Goal: Information Seeking & Learning: Learn about a topic

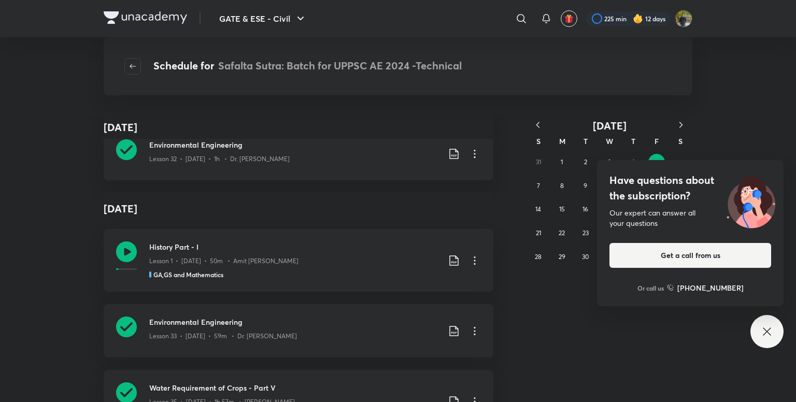
scroll to position [9790, 0]
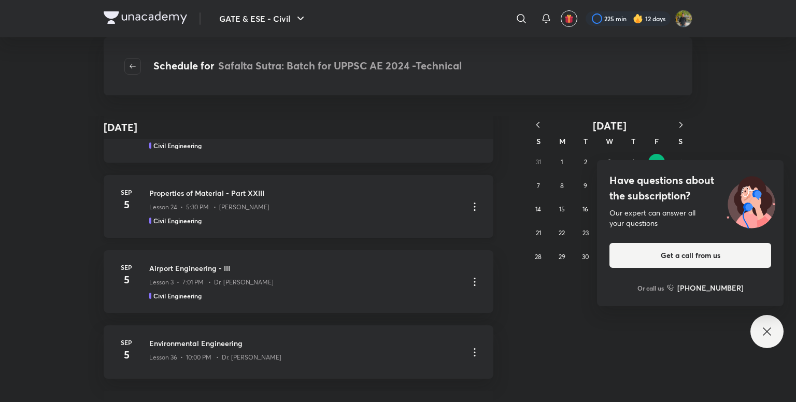
click at [400, 218] on div "Civil Engineering" at bounding box center [304, 220] width 311 height 9
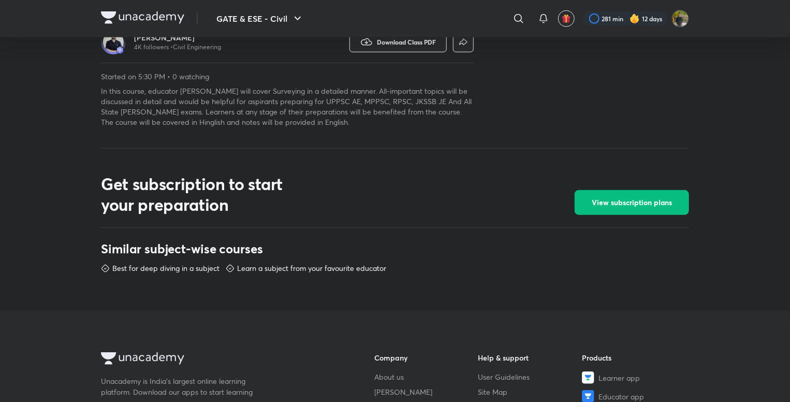
scroll to position [363, 0]
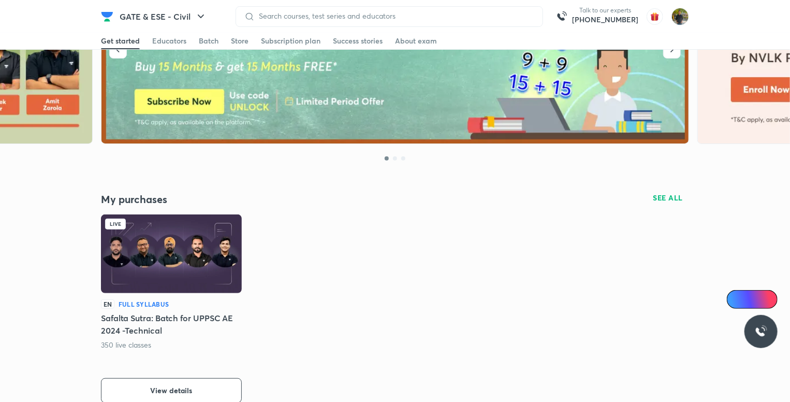
scroll to position [207, 0]
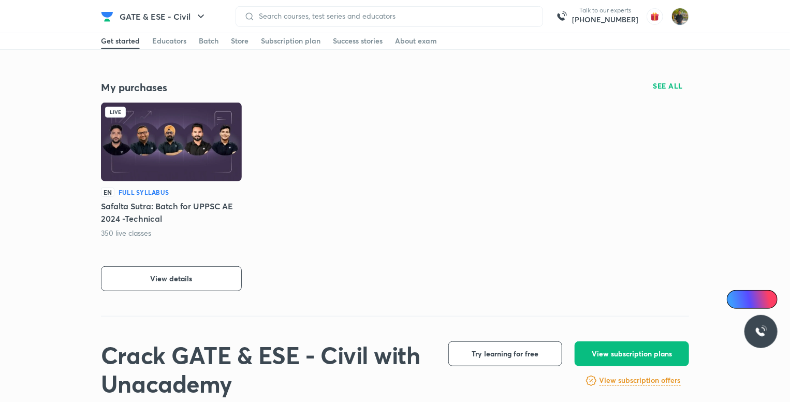
click at [629, 378] on h6 "View subscription offers" at bounding box center [640, 380] width 81 height 11
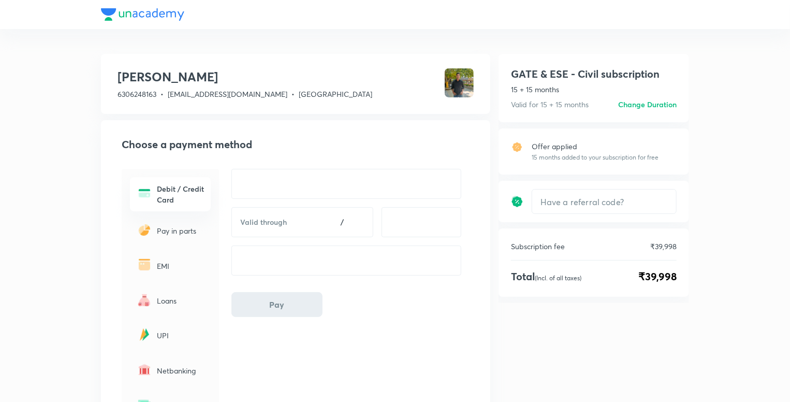
click at [639, 104] on h6 "Change Duration" at bounding box center [647, 104] width 59 height 11
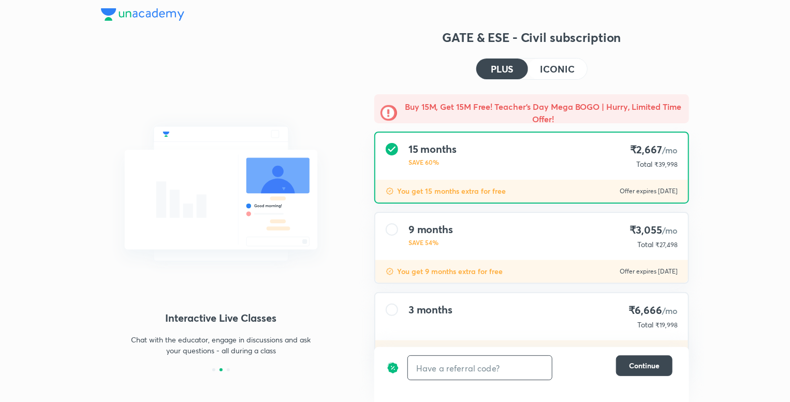
click at [507, 366] on input "text" at bounding box center [480, 368] width 144 height 24
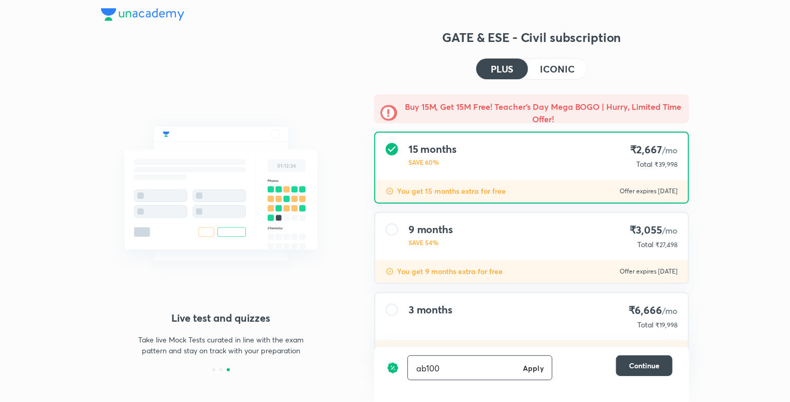
type input "ab100"
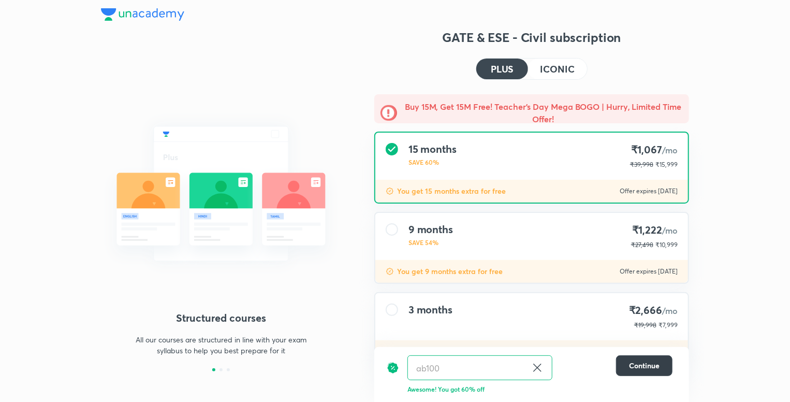
click at [638, 367] on span "Continue" at bounding box center [644, 366] width 31 height 10
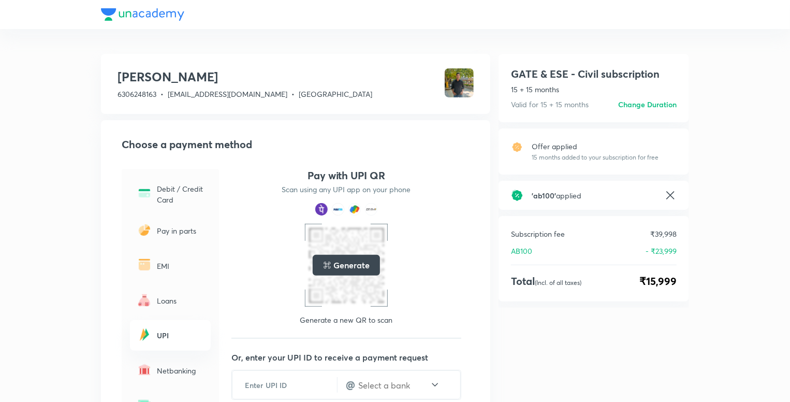
click at [637, 104] on h6 "Change Duration" at bounding box center [647, 104] width 59 height 11
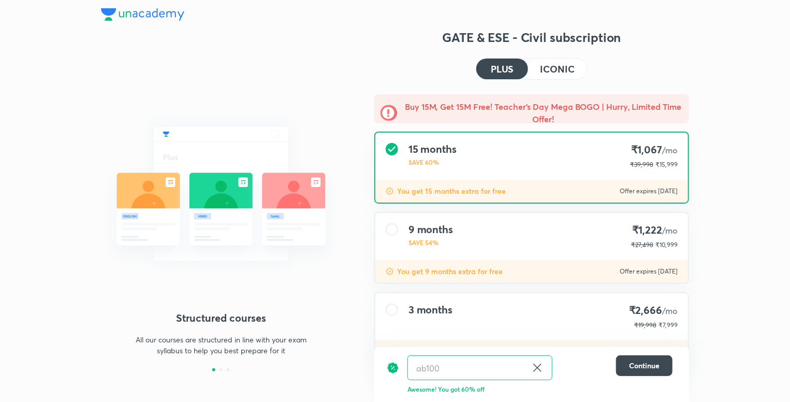
click at [595, 245] on div "9 months SAVE 54% ₹1,222 /mo ₹27,498 ₹10,999" at bounding box center [532, 236] width 313 height 47
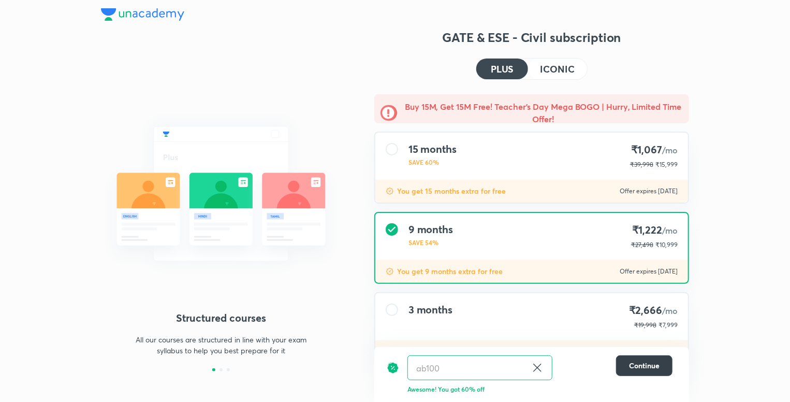
click at [648, 361] on span "Continue" at bounding box center [644, 366] width 31 height 10
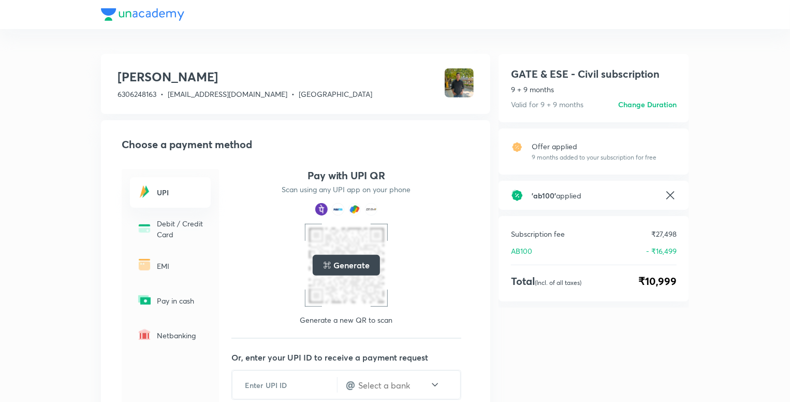
click at [631, 99] on h6 "Change Duration" at bounding box center [647, 104] width 59 height 11
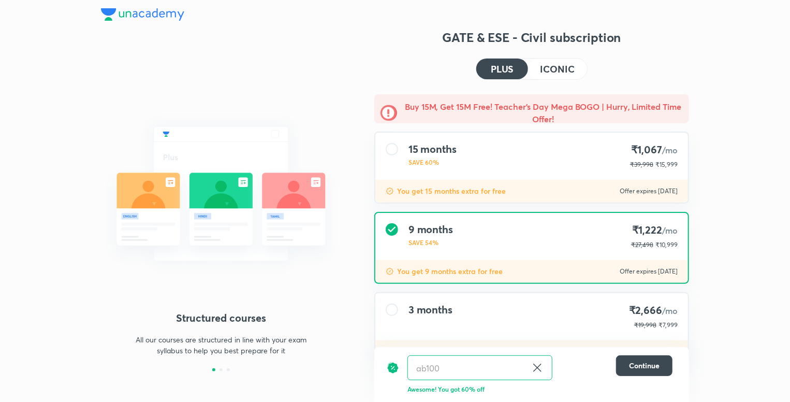
click at [584, 320] on div "3 months ₹2,666 /mo ₹19,998 ₹7,999" at bounding box center [532, 316] width 313 height 47
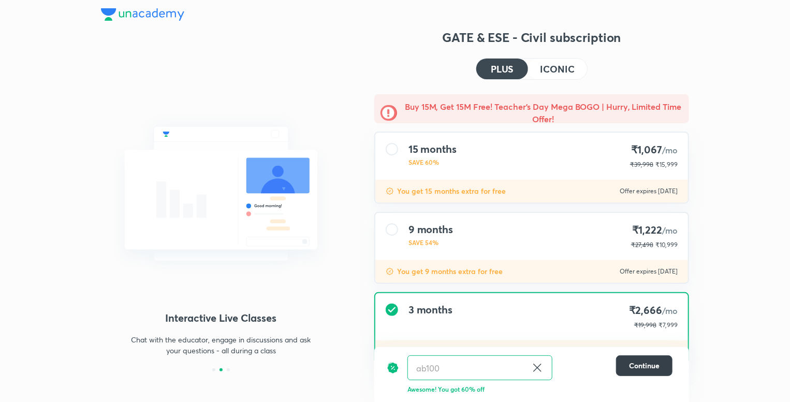
click at [634, 362] on span "Continue" at bounding box center [644, 366] width 31 height 10
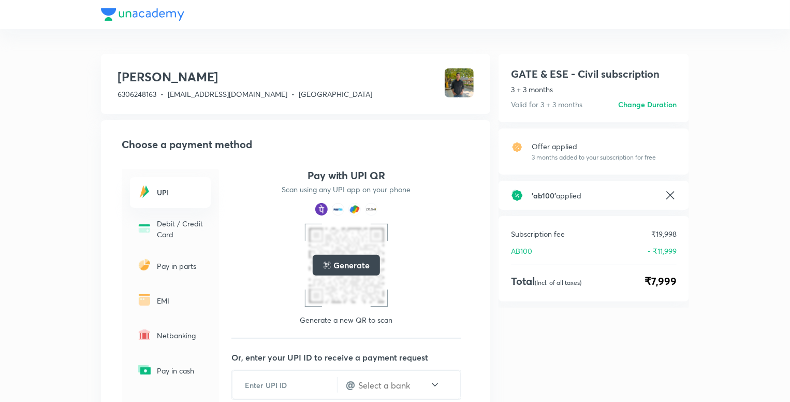
click at [641, 101] on h6 "Change Duration" at bounding box center [647, 104] width 59 height 11
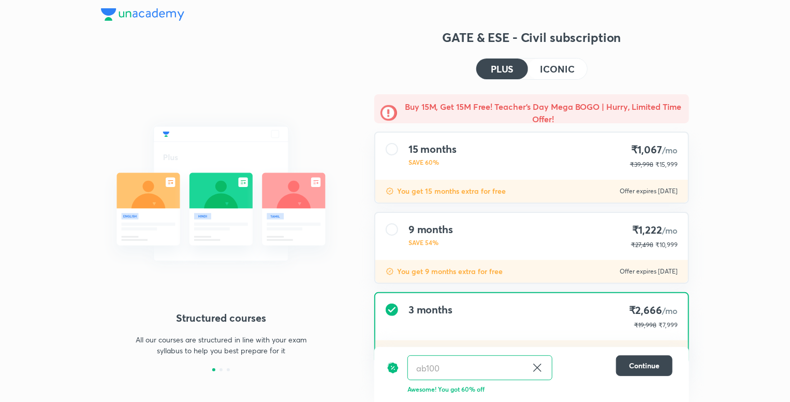
scroll to position [37, 0]
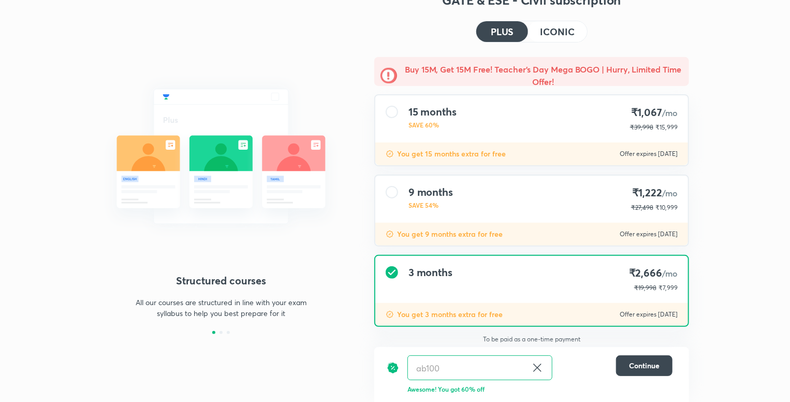
click at [539, 193] on div "9 months SAVE 54% ₹1,222 /mo ₹27,498 ₹10,999" at bounding box center [532, 199] width 313 height 47
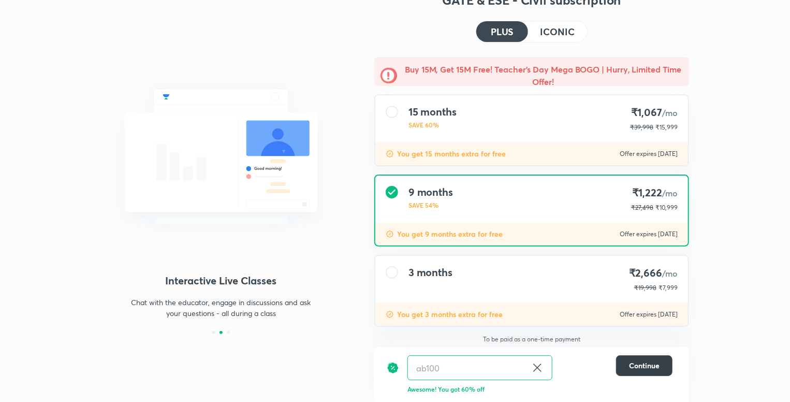
click at [656, 365] on span "Continue" at bounding box center [644, 366] width 31 height 10
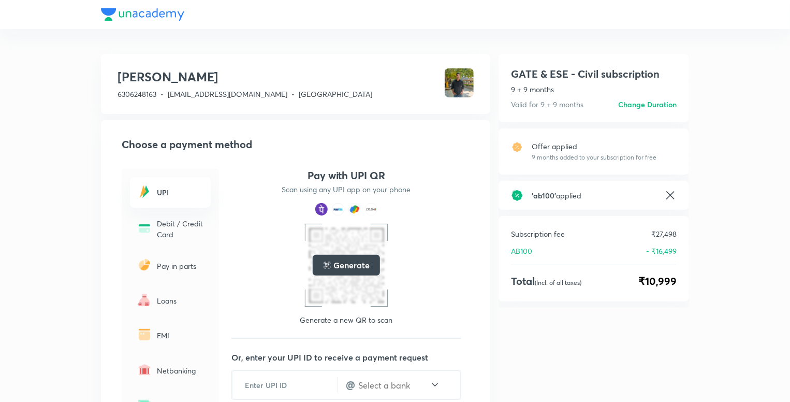
click at [671, 194] on icon at bounding box center [671, 195] width 12 height 12
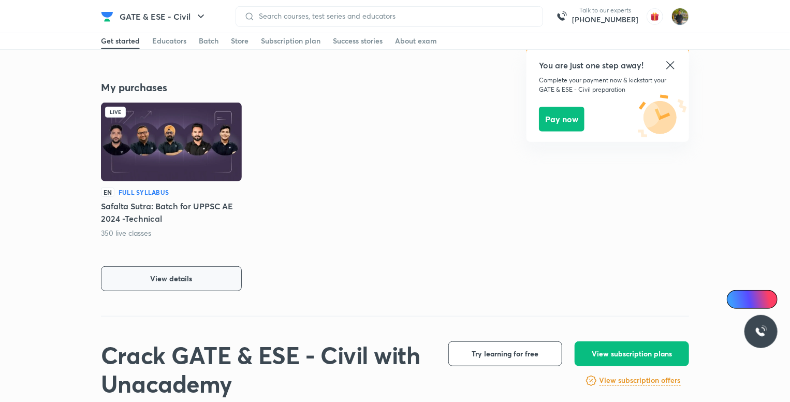
drag, startPoint x: 0, startPoint y: 0, endPoint x: 193, endPoint y: 271, distance: 332.9
click at [193, 271] on button "View details" at bounding box center [171, 278] width 141 height 25
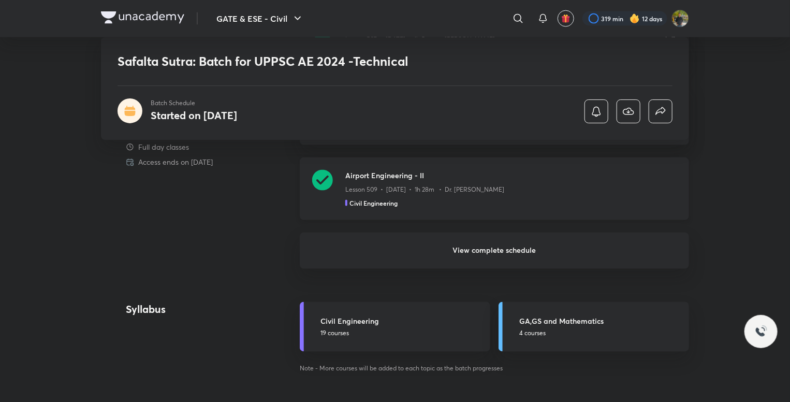
scroll to position [756, 0]
click at [483, 243] on h6 "View complete schedule" at bounding box center [495, 250] width 390 height 36
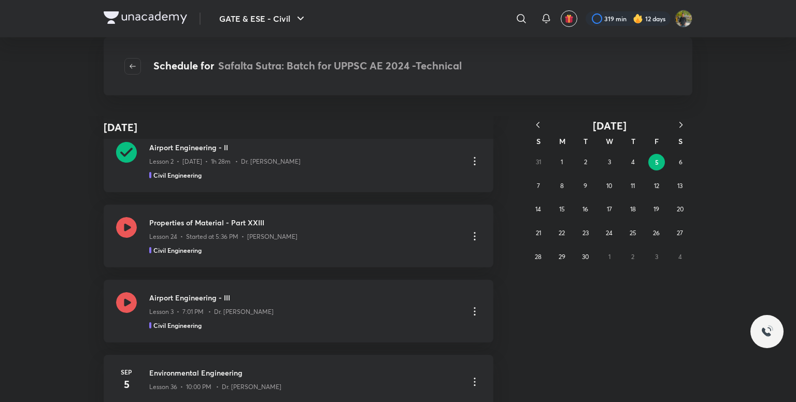
scroll to position [414, 0]
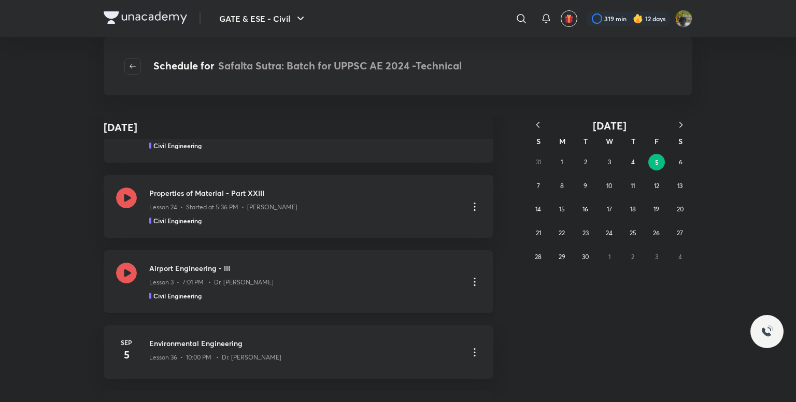
click at [297, 270] on h3 "Airport Engineering - III" at bounding box center [304, 268] width 311 height 11
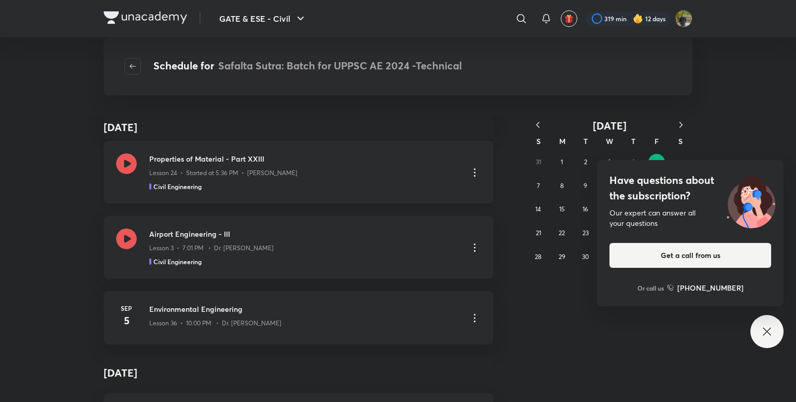
scroll to position [466, 0]
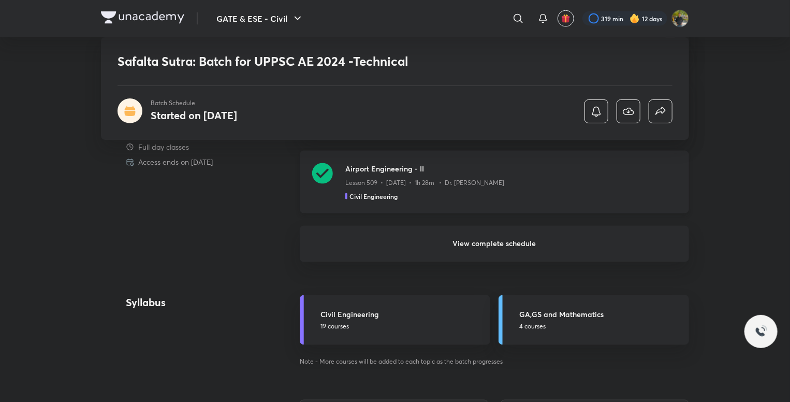
scroll to position [765, 0]
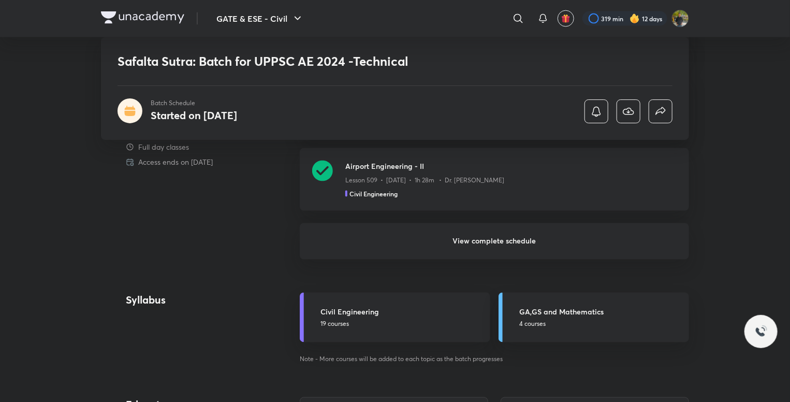
click at [517, 241] on h6 "View complete schedule" at bounding box center [495, 241] width 390 height 36
click at [525, 242] on h6 "View complete schedule" at bounding box center [495, 241] width 390 height 36
click at [525, 236] on h6 "View complete schedule" at bounding box center [495, 241] width 390 height 36
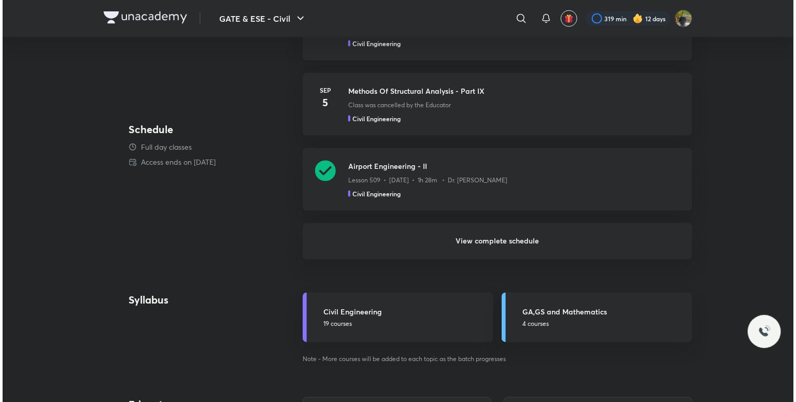
scroll to position [0, 0]
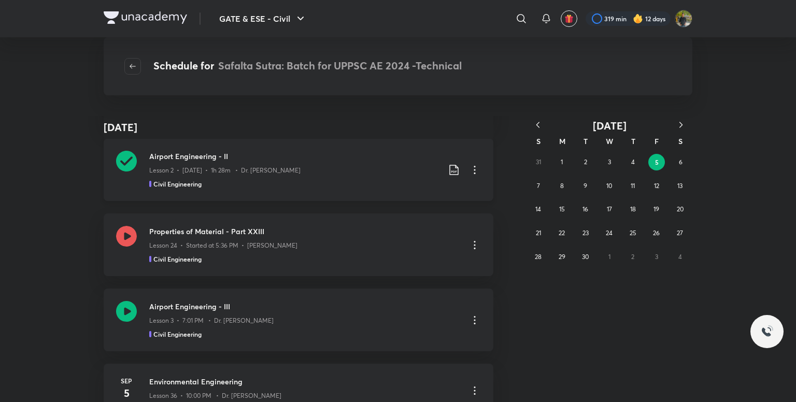
scroll to position [377, 0]
click at [310, 304] on h3 "Airport Engineering - III" at bounding box center [304, 305] width 311 height 11
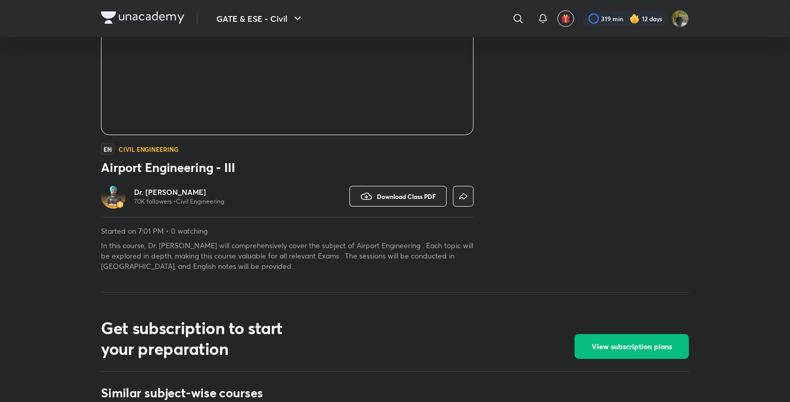
scroll to position [207, 0]
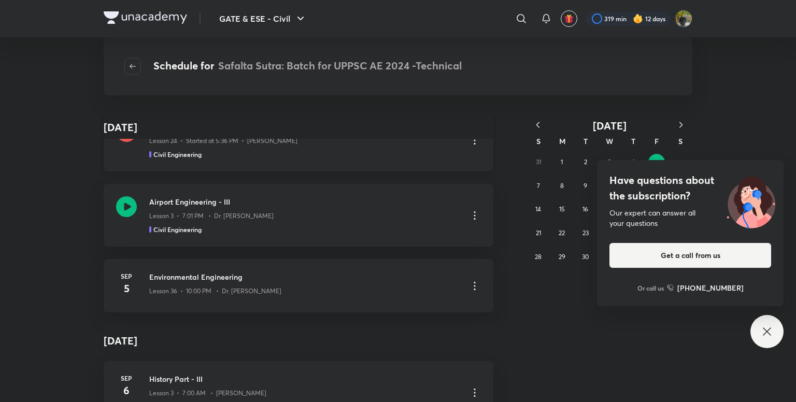
scroll to position [2804, 0]
